Goal: Task Accomplishment & Management: Complete application form

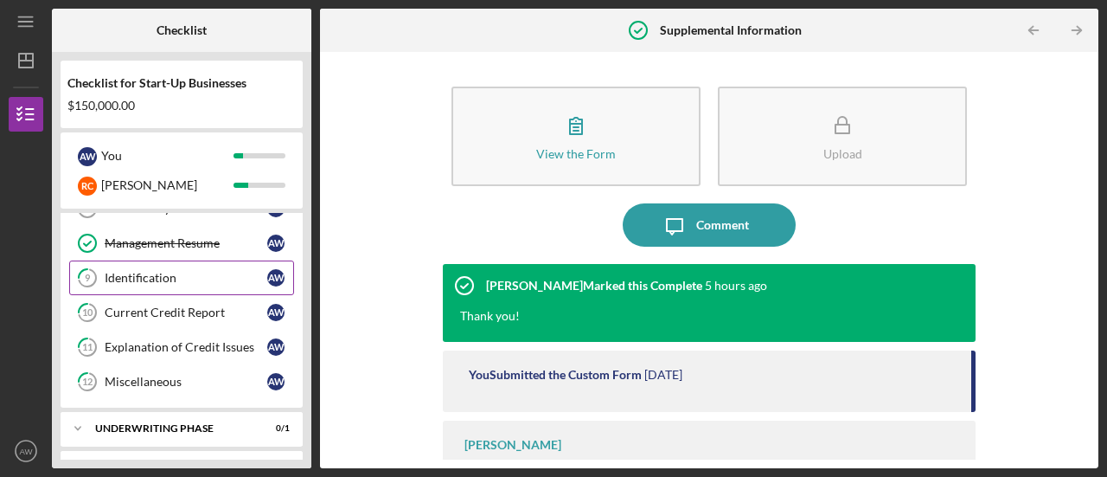
click at [175, 272] on div "Identification" at bounding box center [186, 278] width 163 height 14
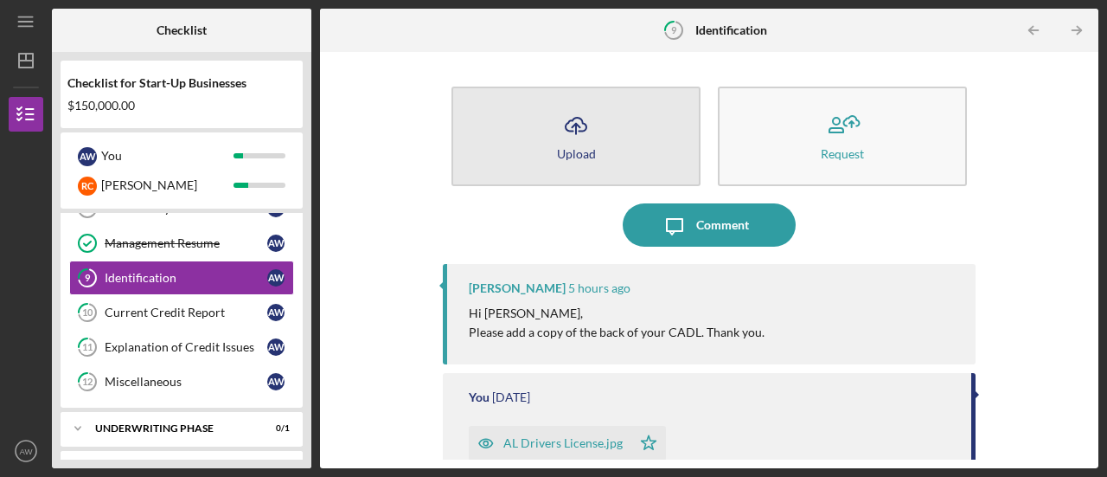
click at [586, 158] on div "Upload" at bounding box center [576, 153] width 39 height 13
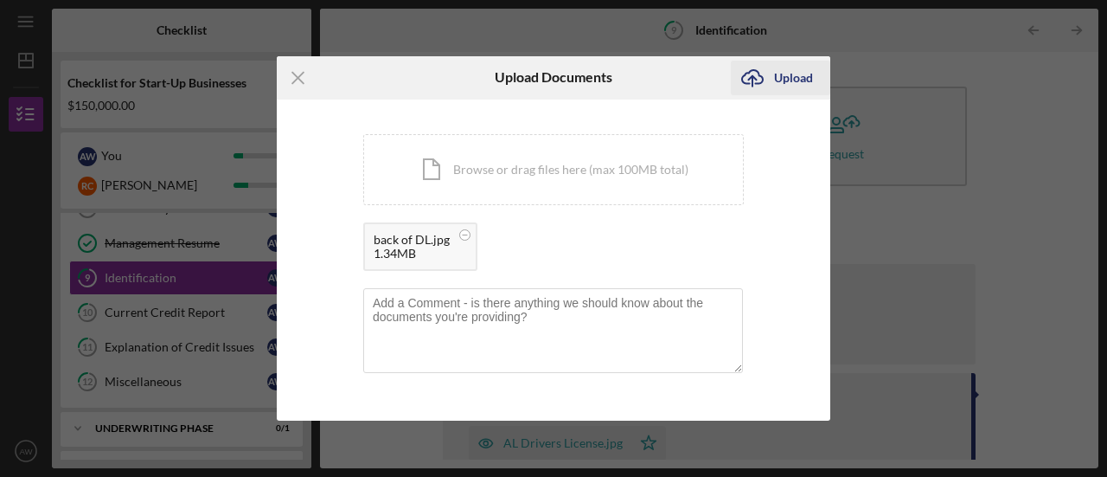
click at [800, 73] on div "Upload" at bounding box center [793, 78] width 39 height 35
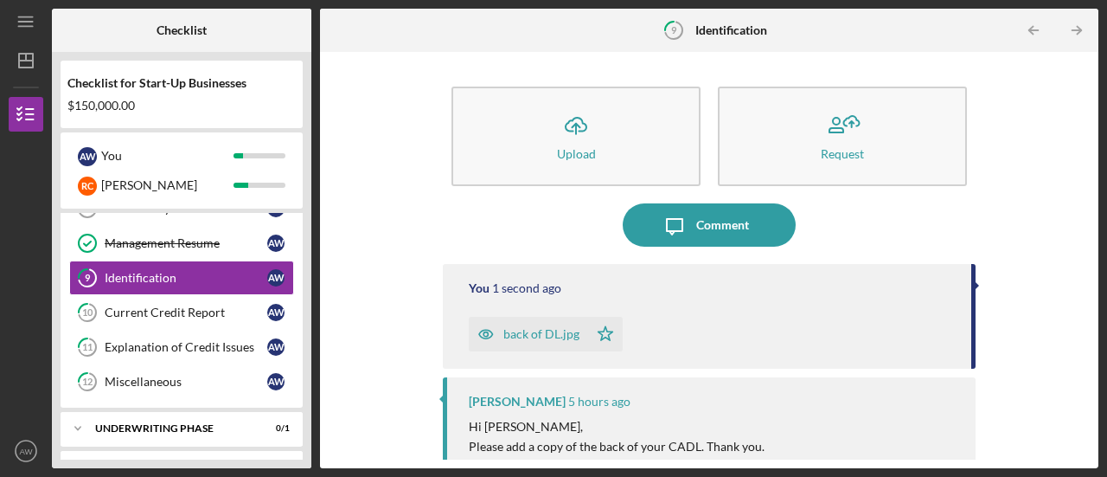
click at [485, 330] on icon "button" at bounding box center [486, 334] width 14 height 9
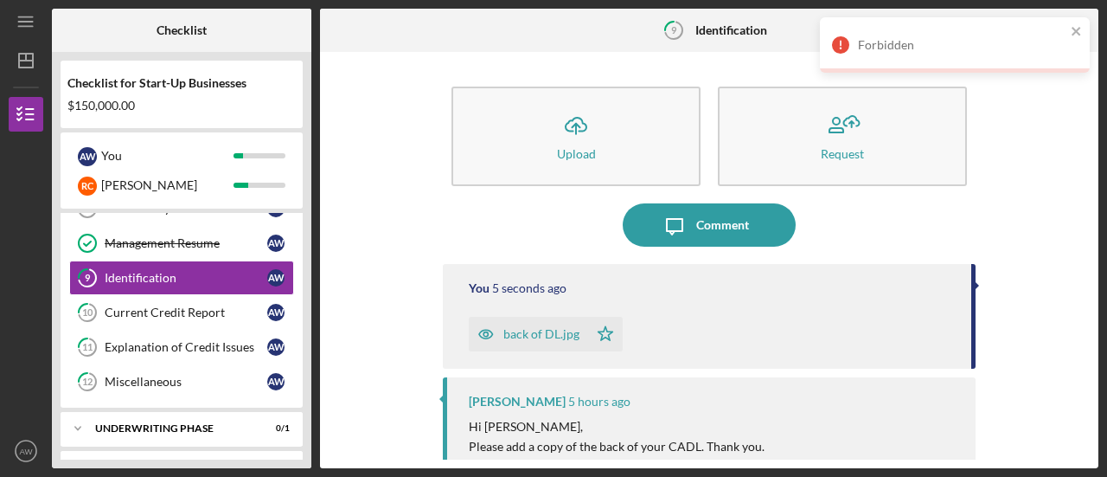
click at [484, 336] on icon "button" at bounding box center [486, 334] width 4 height 4
click at [1078, 31] on icon "close" at bounding box center [1077, 31] width 12 height 14
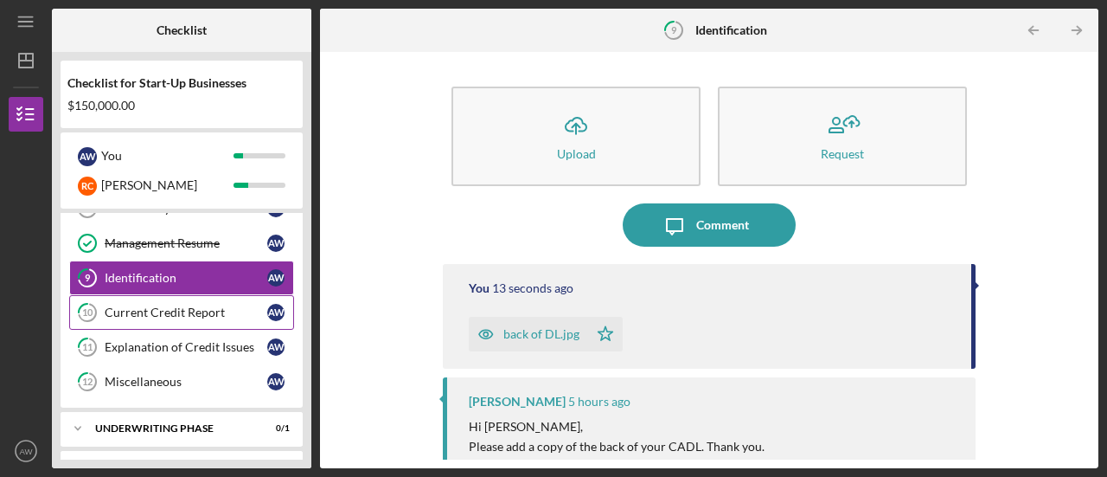
click at [168, 305] on div "Current Credit Report" at bounding box center [186, 312] width 163 height 14
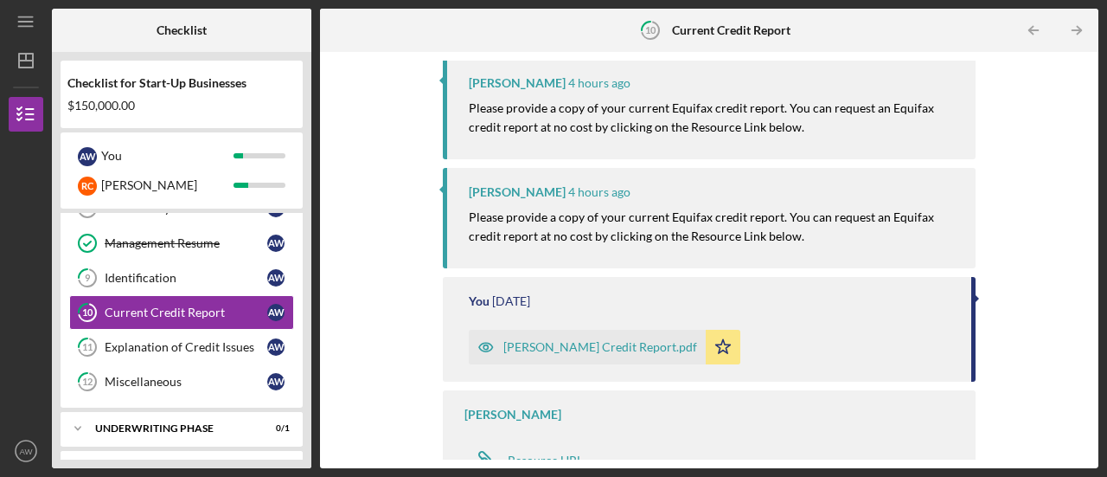
scroll to position [222, 0]
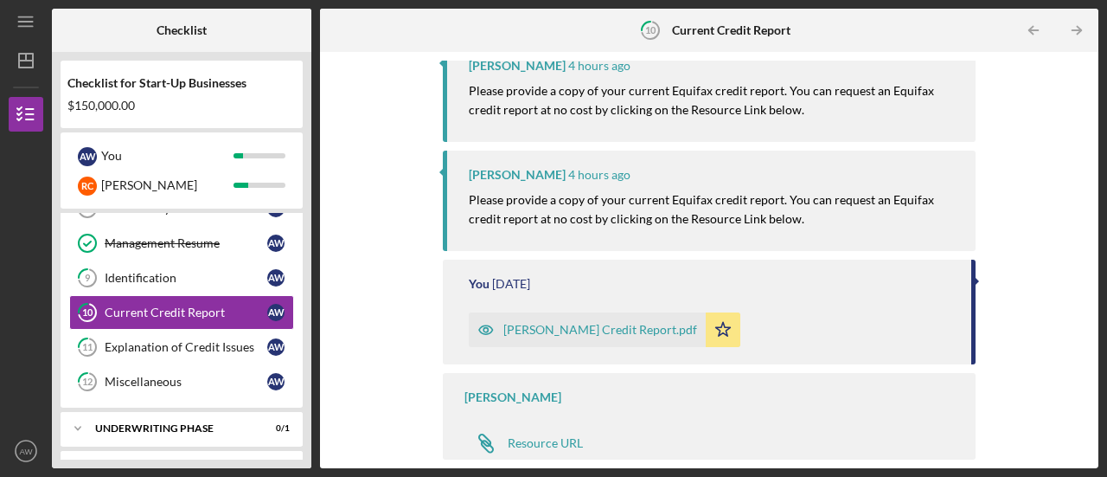
click at [486, 328] on icon "button" at bounding box center [486, 329] width 4 height 4
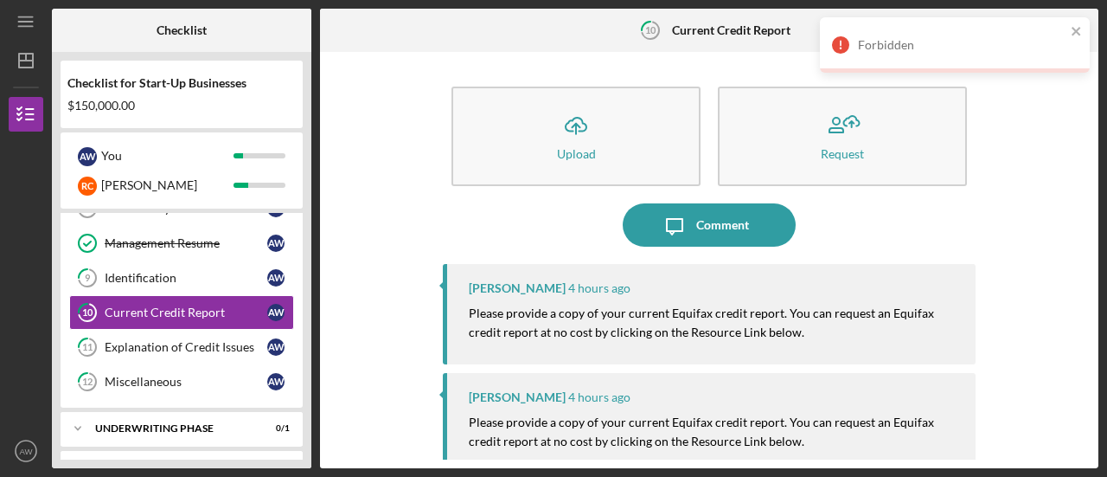
scroll to position [222, 0]
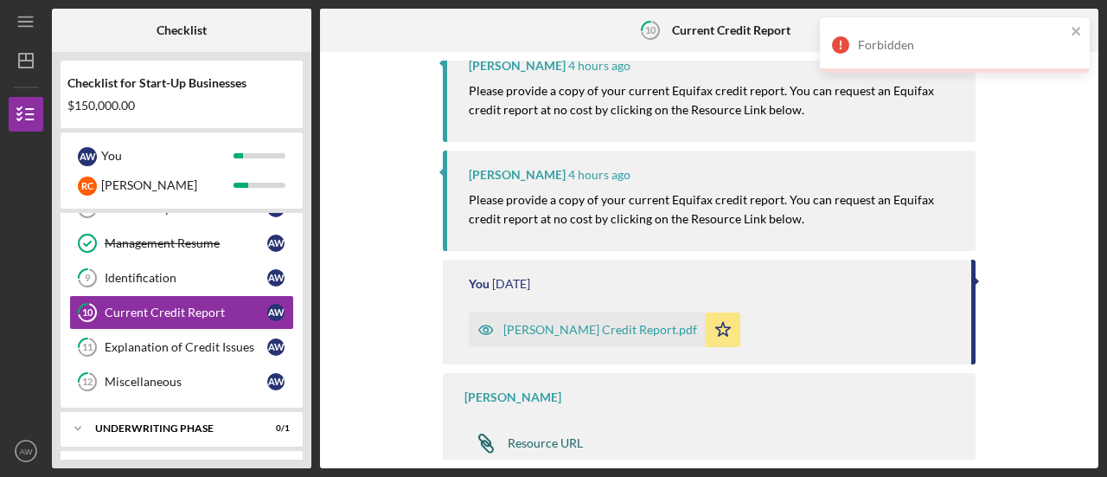
click at [535, 441] on div "Resource URL" at bounding box center [545, 443] width 75 height 14
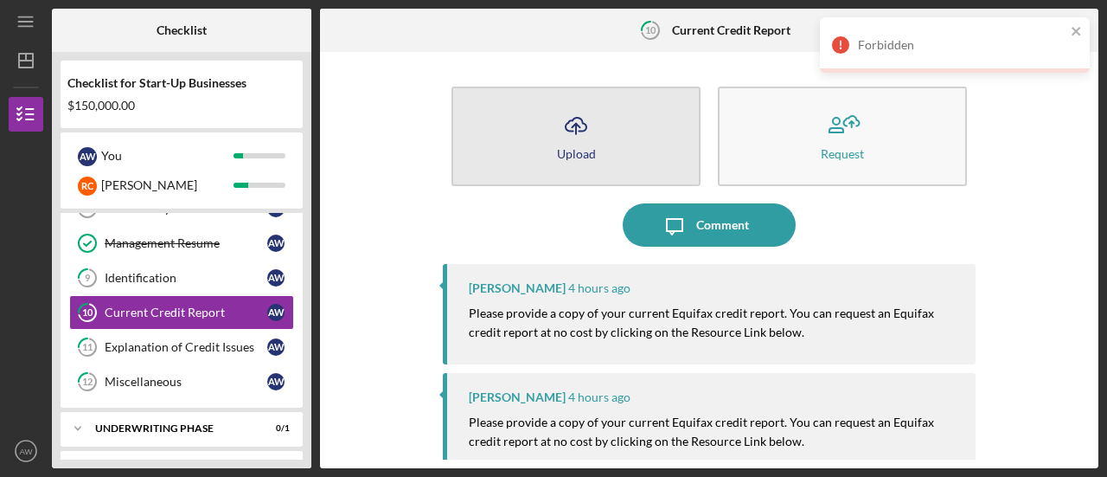
click at [554, 105] on icon "Icon/Upload" at bounding box center [575, 125] width 43 height 43
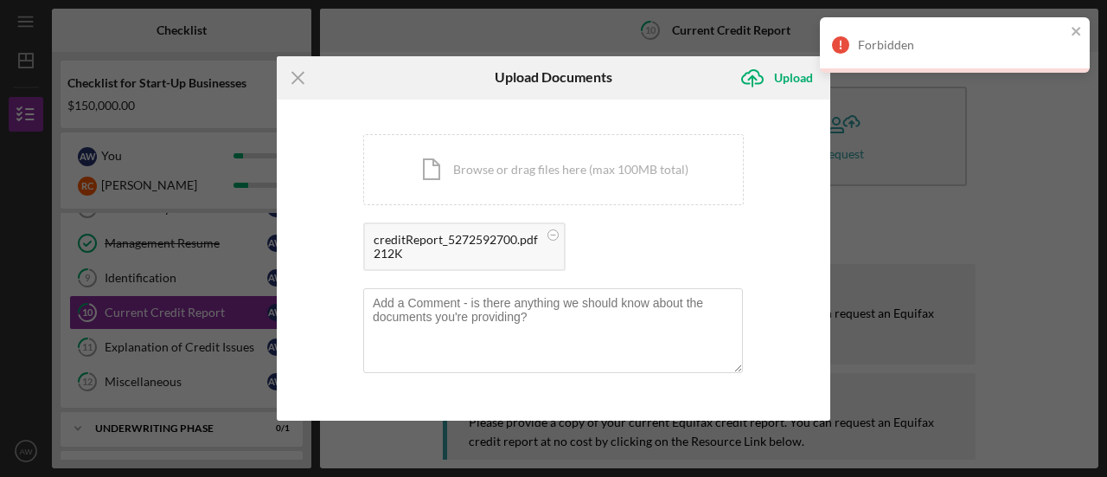
click at [699, 272] on div "creditReport_5272592700.pdf 212K" at bounding box center [553, 250] width 381 height 57
click at [770, 83] on icon "Icon/Upload" at bounding box center [752, 77] width 43 height 43
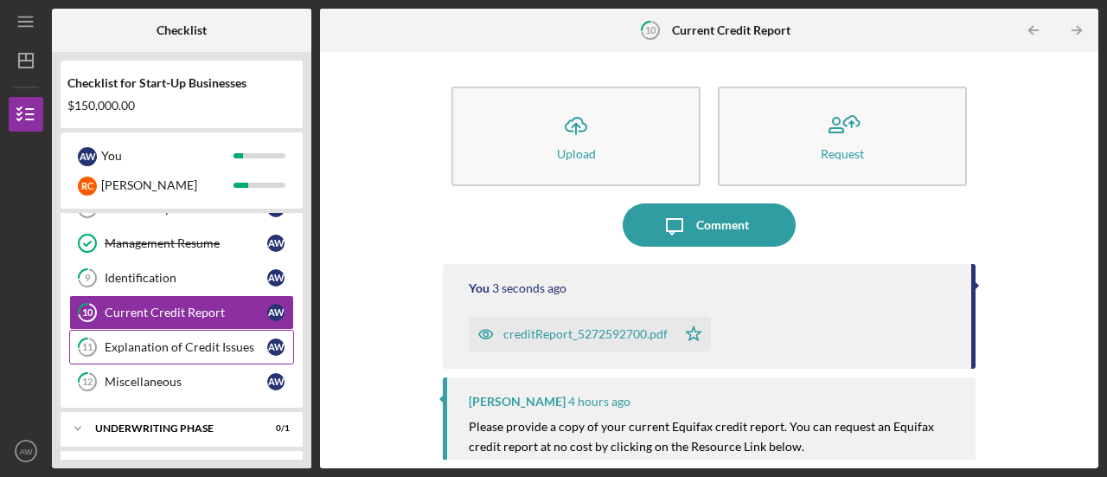
click at [150, 343] on div "Explanation of Credit Issues" at bounding box center [186, 347] width 163 height 14
